Goal: Find specific page/section: Find specific page/section

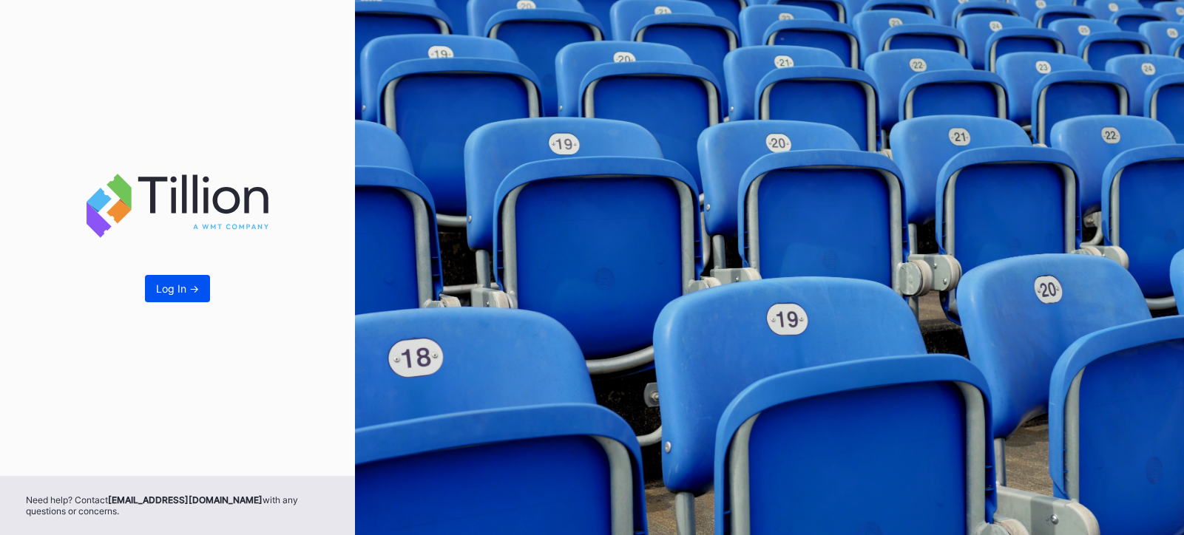
click at [185, 280] on button "Log In ->" at bounding box center [177, 288] width 65 height 27
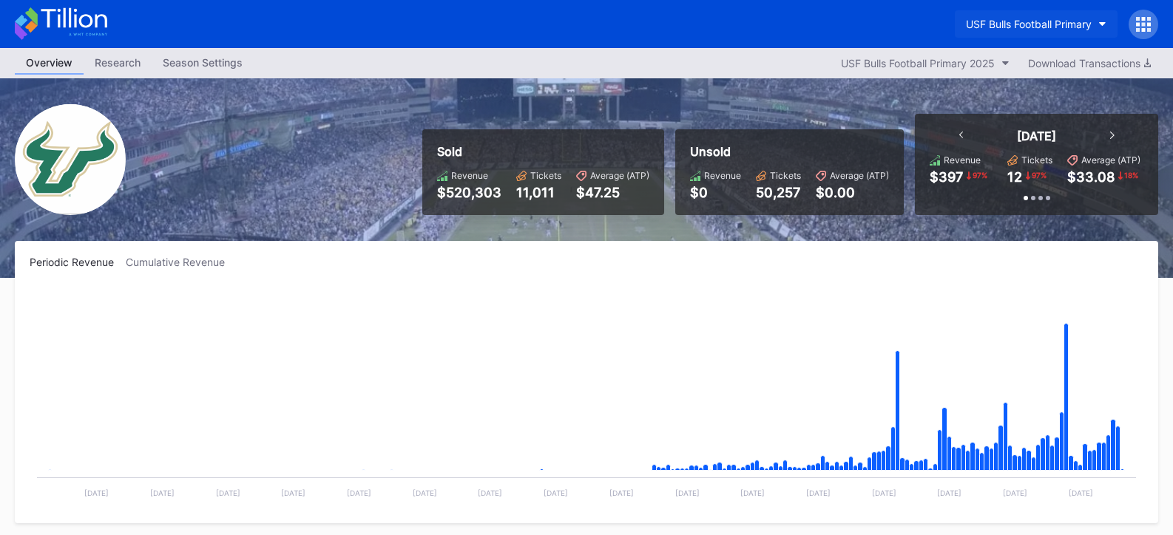
click at [1060, 21] on div "USF Bulls Football Primary" at bounding box center [1029, 24] width 126 height 13
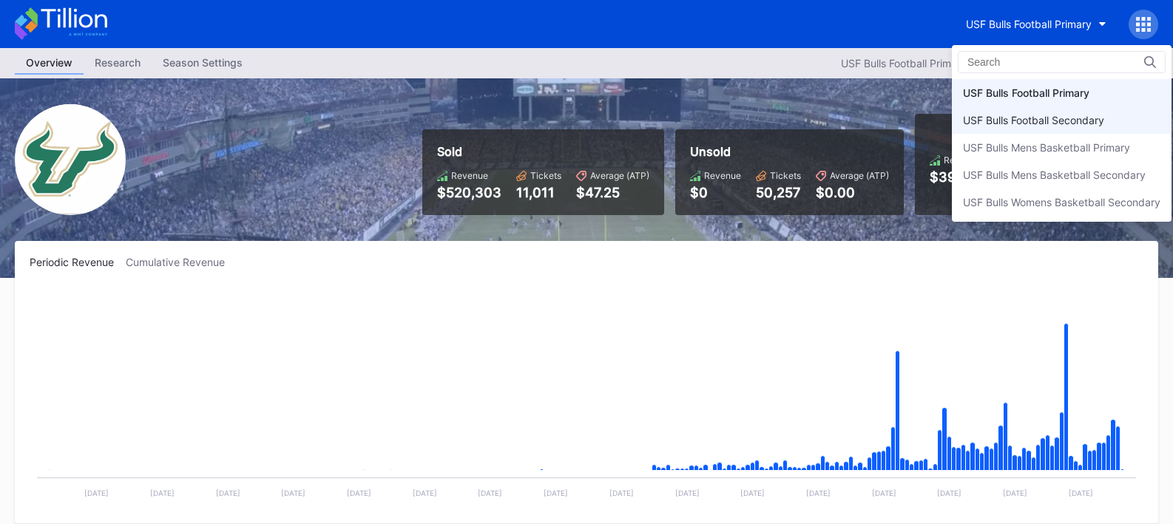
click at [1034, 111] on div "USF Bulls Football Secondary" at bounding box center [1062, 119] width 220 height 27
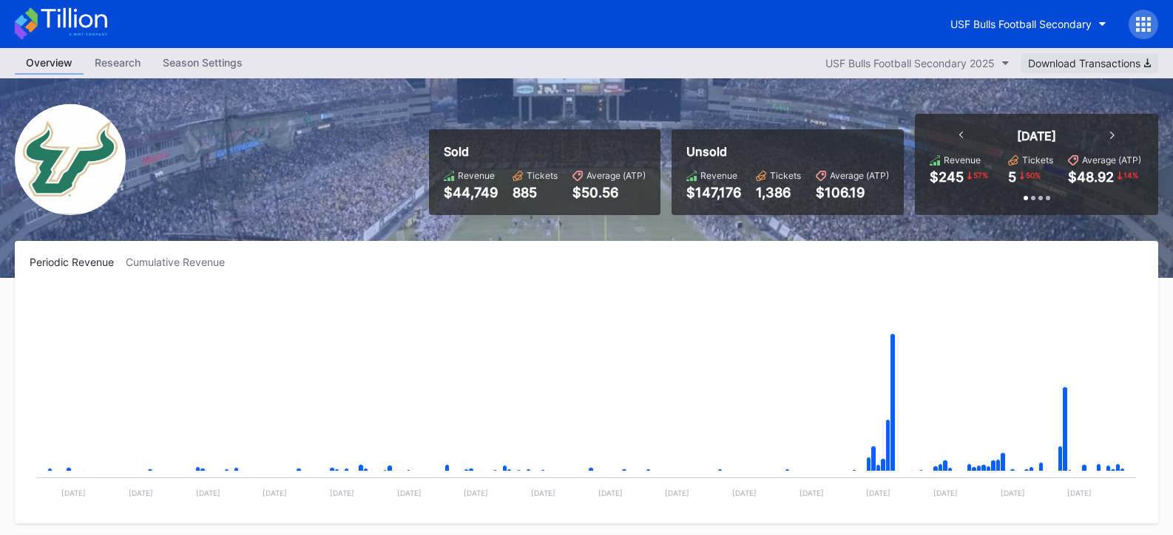
click at [1117, 64] on div "Download Transactions" at bounding box center [1089, 63] width 123 height 13
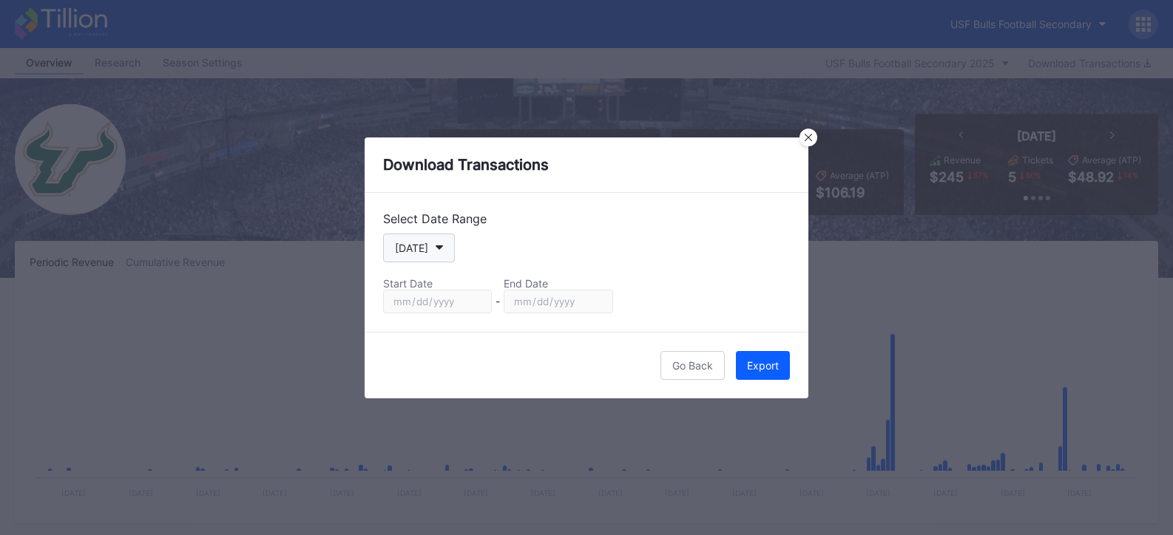
click at [435, 248] on icon "button" at bounding box center [438, 247] width 7 height 4
click at [701, 373] on button "Go Back" at bounding box center [692, 365] width 64 height 29
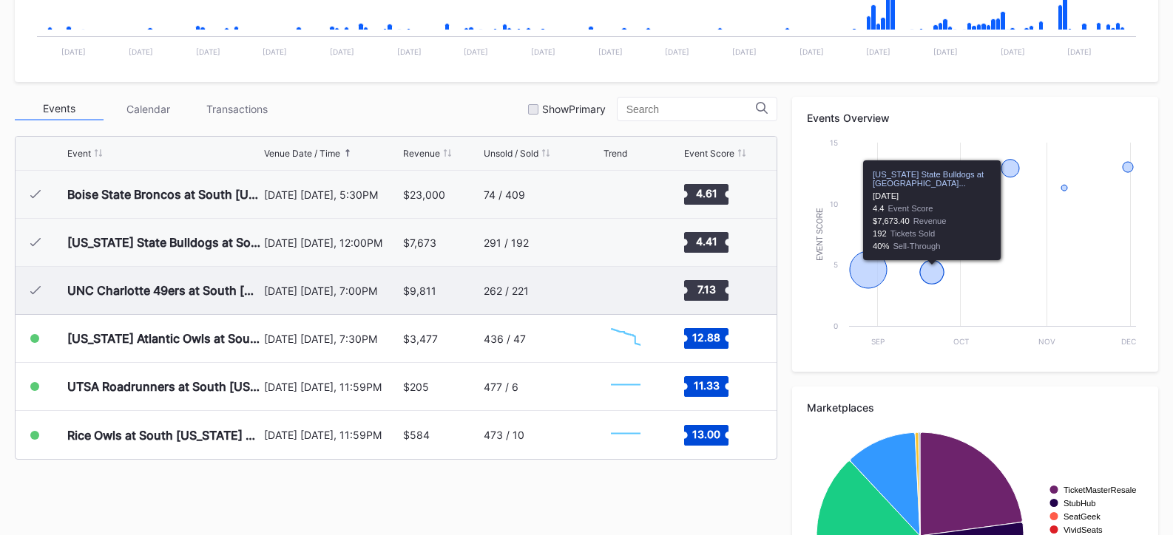
scroll to position [444, 0]
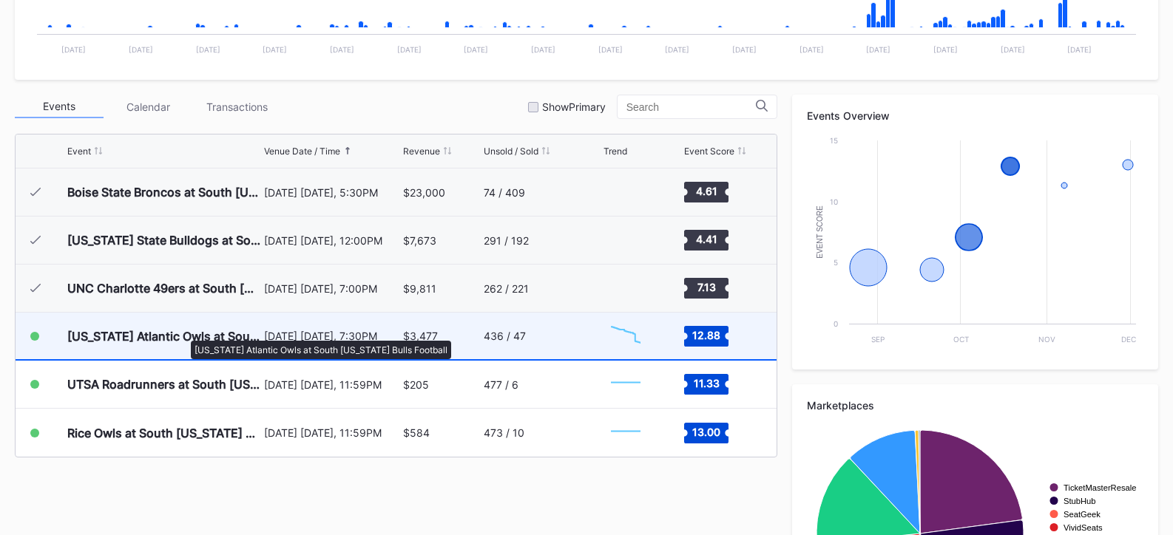
click at [183, 333] on div "[US_STATE] Atlantic Owls at South [US_STATE] Bulls Football" at bounding box center [163, 336] width 193 height 15
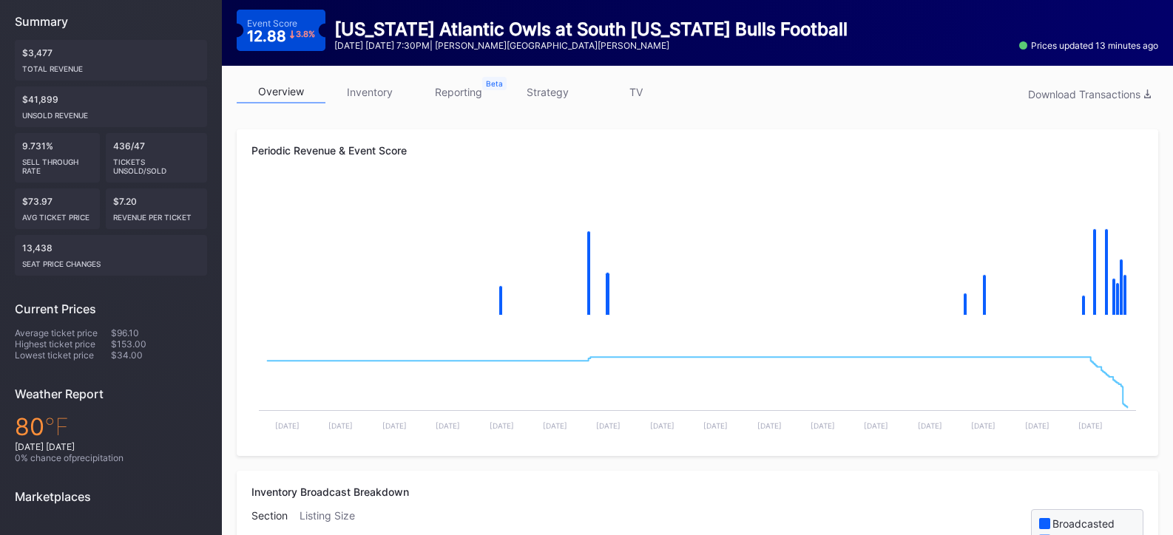
scroll to position [222, 0]
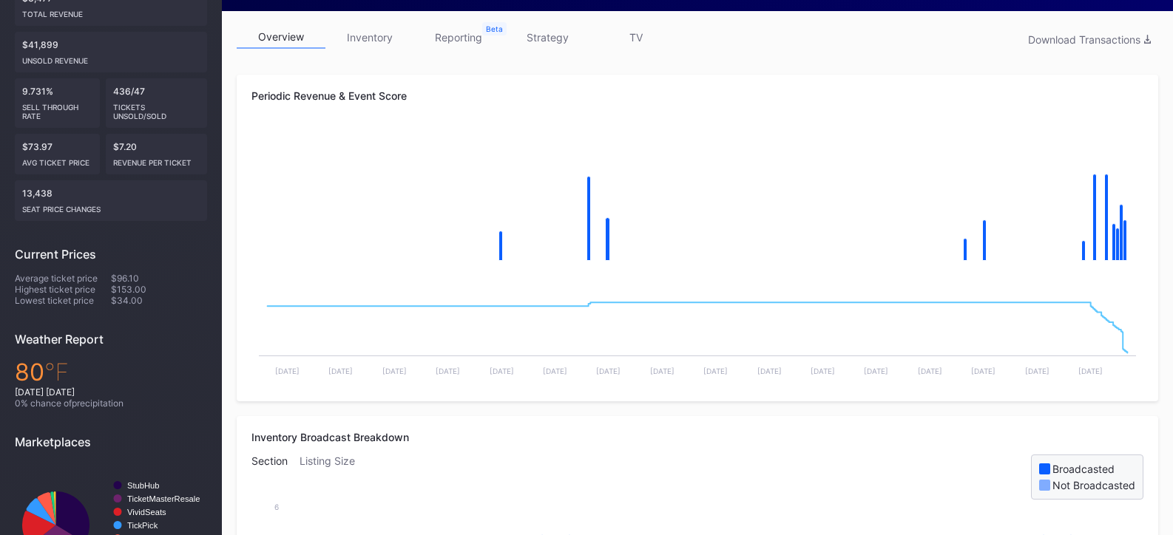
click at [464, 36] on link "reporting" at bounding box center [458, 37] width 89 height 23
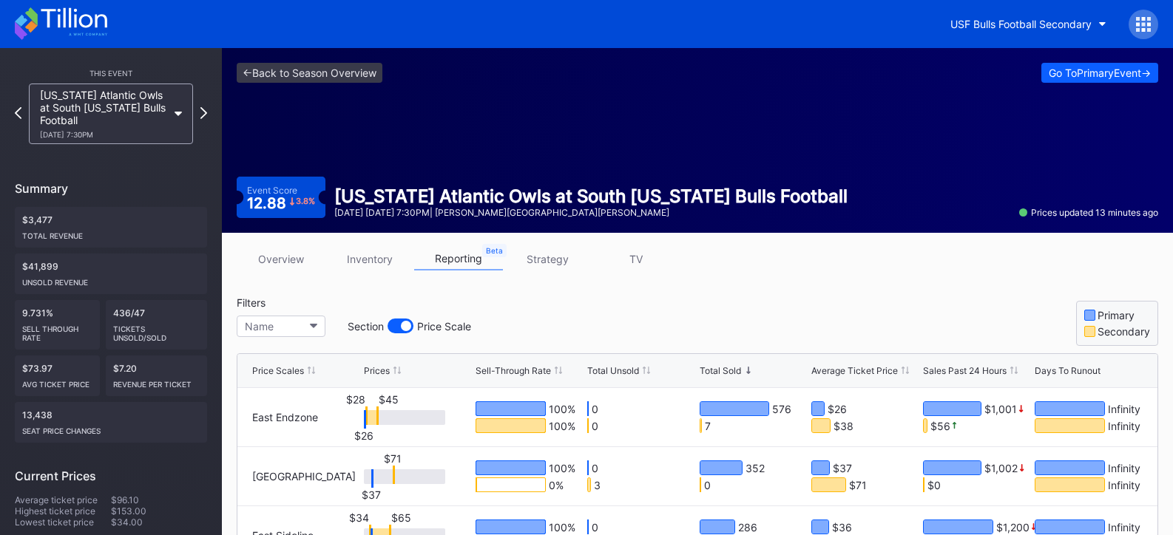
click at [542, 258] on link "strategy" at bounding box center [547, 259] width 89 height 23
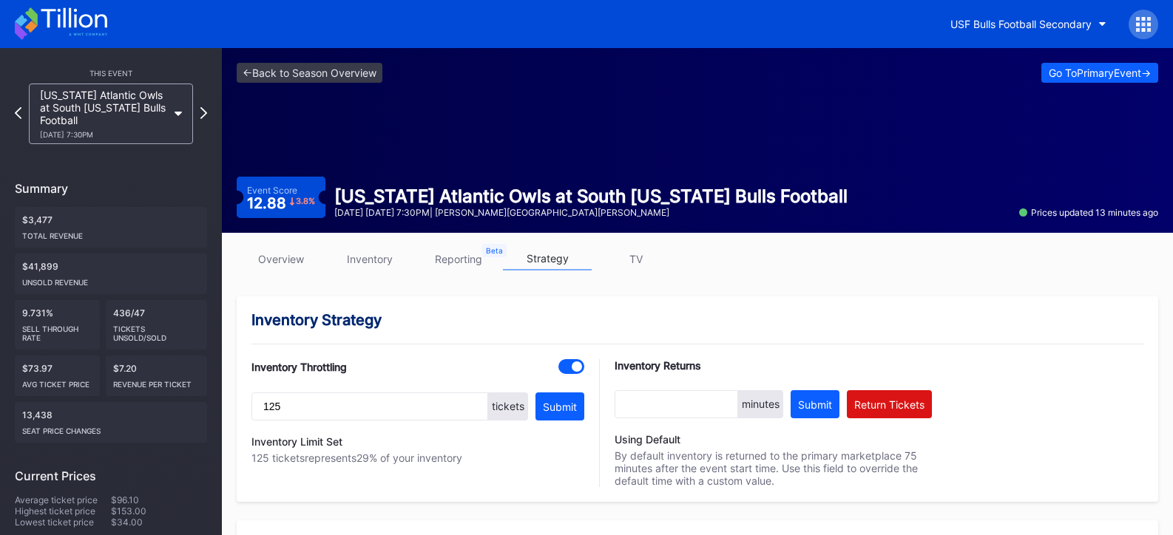
click at [281, 260] on link "overview" at bounding box center [281, 259] width 89 height 23
